Goal: Information Seeking & Learning: Learn about a topic

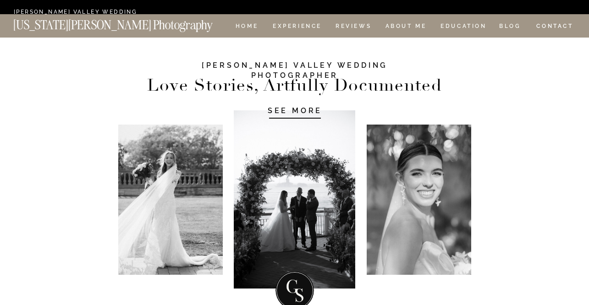
click at [246, 28] on nav "HOME" at bounding box center [247, 27] width 26 height 8
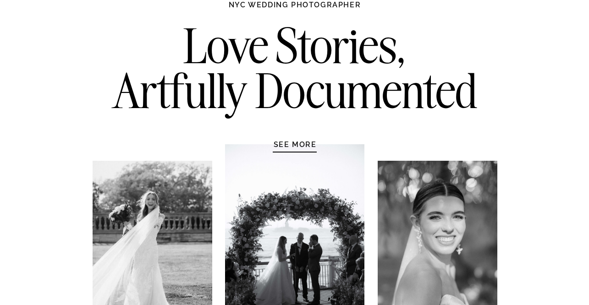
scroll to position [118, 0]
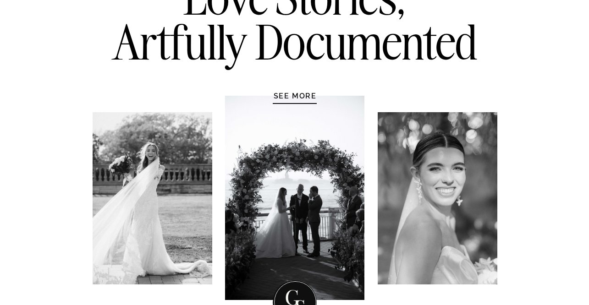
click at [298, 106] on div at bounding box center [294, 198] width 139 height 205
click at [295, 100] on h1 "SEE MORE" at bounding box center [295, 95] width 87 height 9
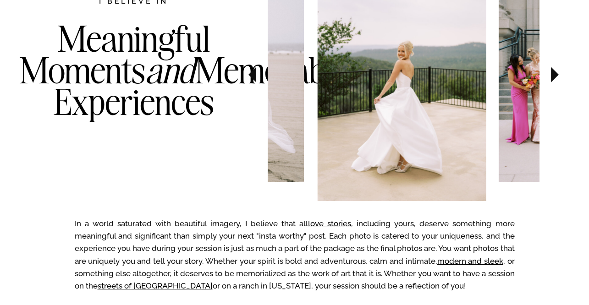
scroll to position [669, 0]
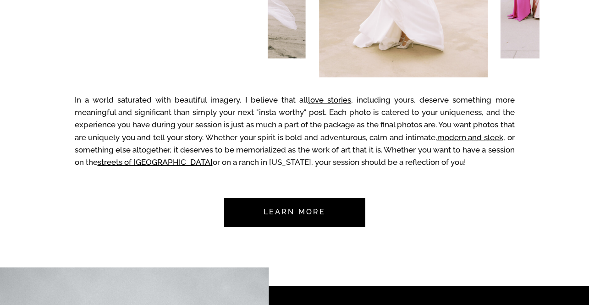
click at [290, 218] on nav "Learn more" at bounding box center [295, 212] width 86 height 29
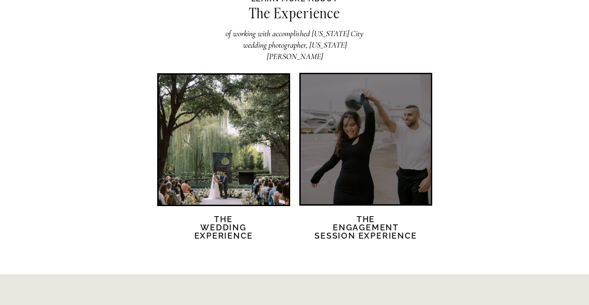
scroll to position [1911, 0]
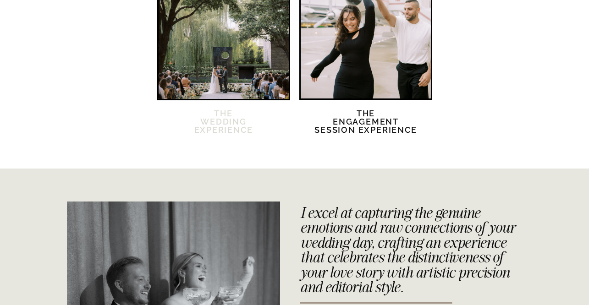
click at [244, 122] on h2 "The Wedding Experience" at bounding box center [223, 128] width 79 height 36
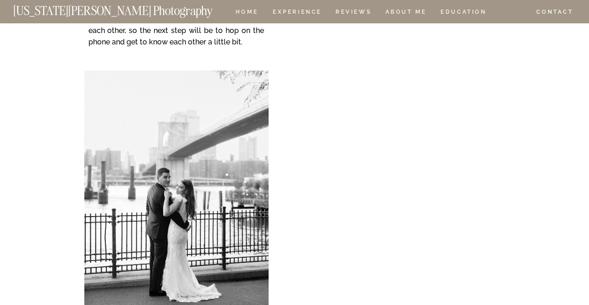
scroll to position [8046, 0]
